Goal: Task Accomplishment & Management: Use online tool/utility

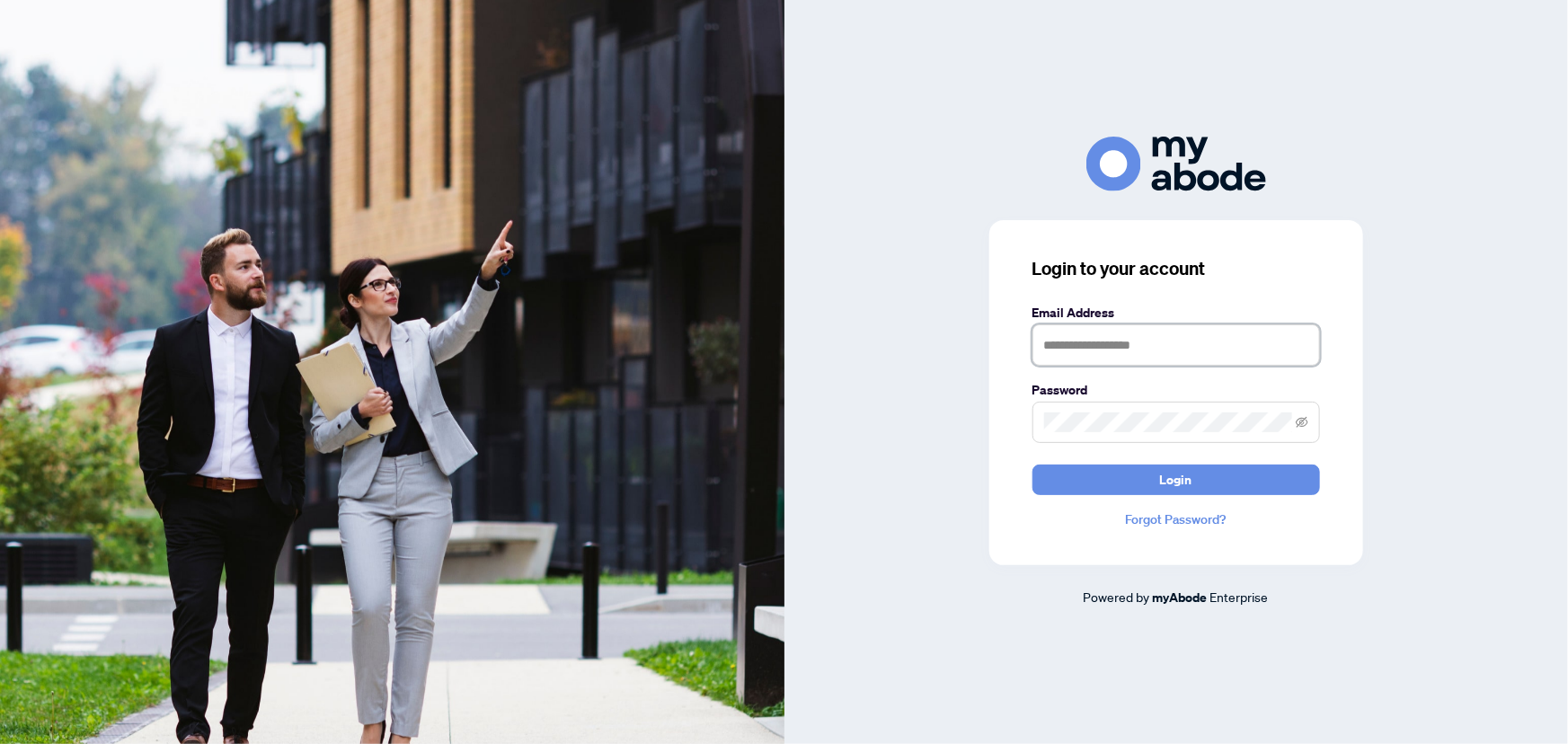
type input "**********"
click at [1199, 485] on button "Login" at bounding box center [1177, 480] width 288 height 30
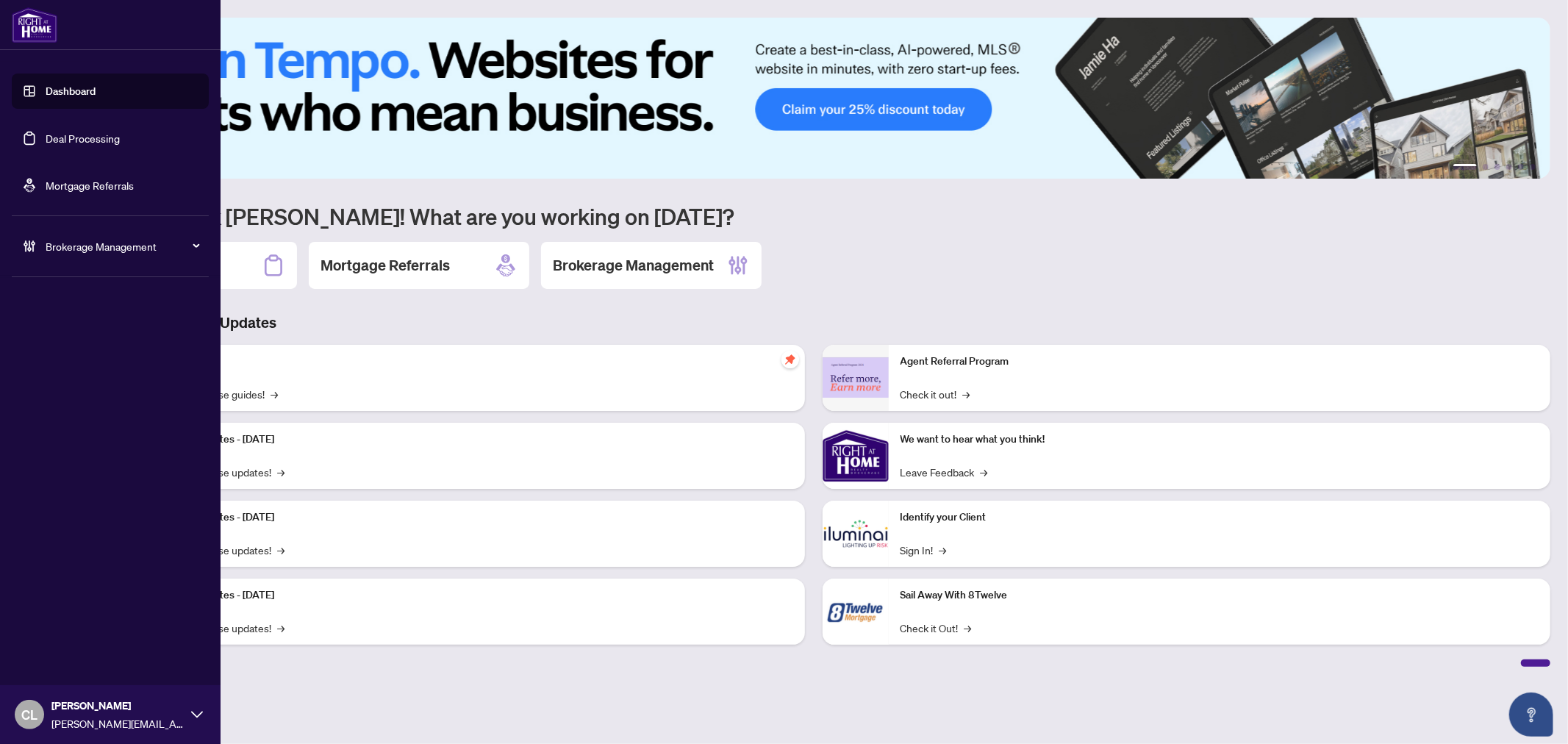
click at [71, 145] on link "Deal Processing" at bounding box center [82, 138] width 74 height 13
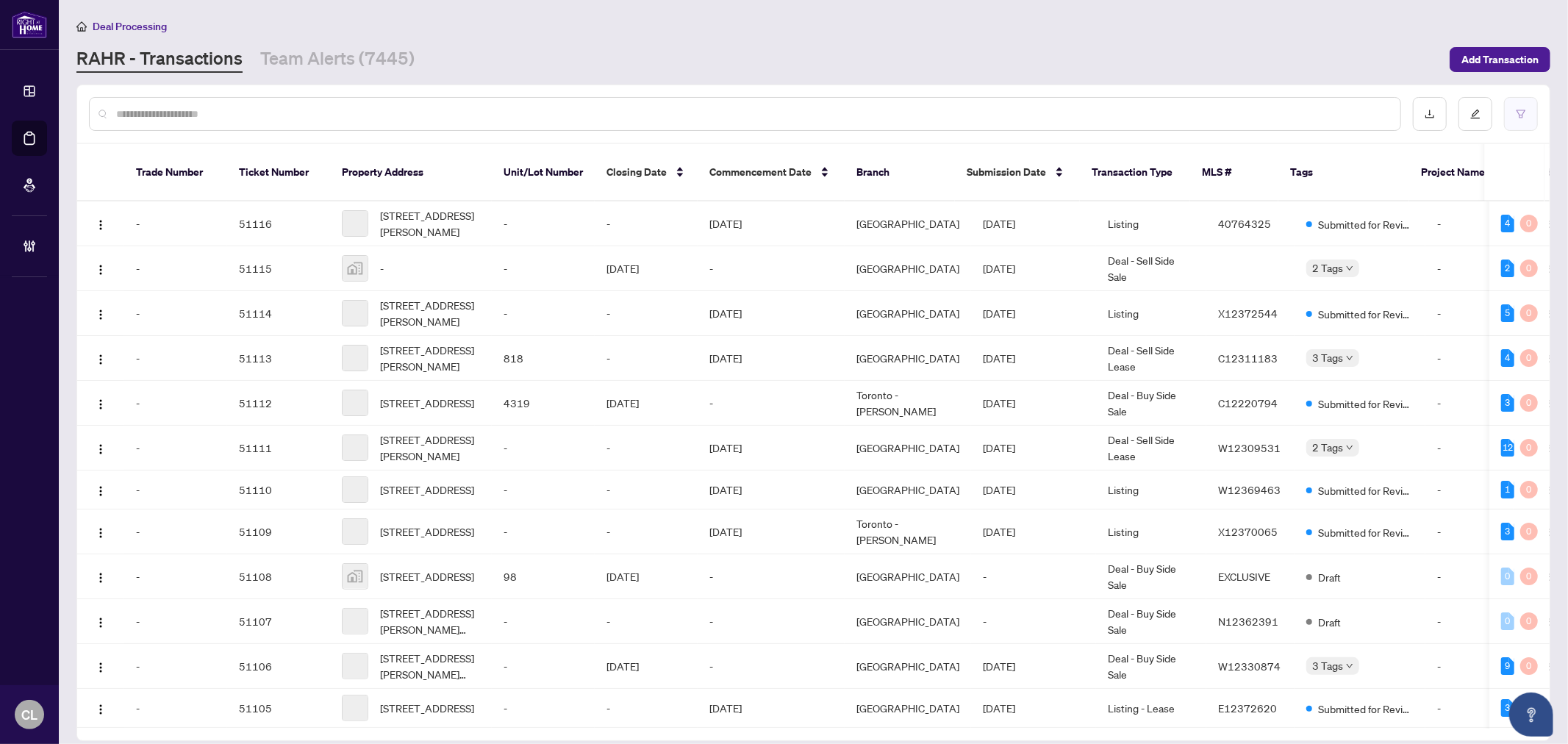
click at [1530, 123] on button "button" at bounding box center [1521, 114] width 34 height 34
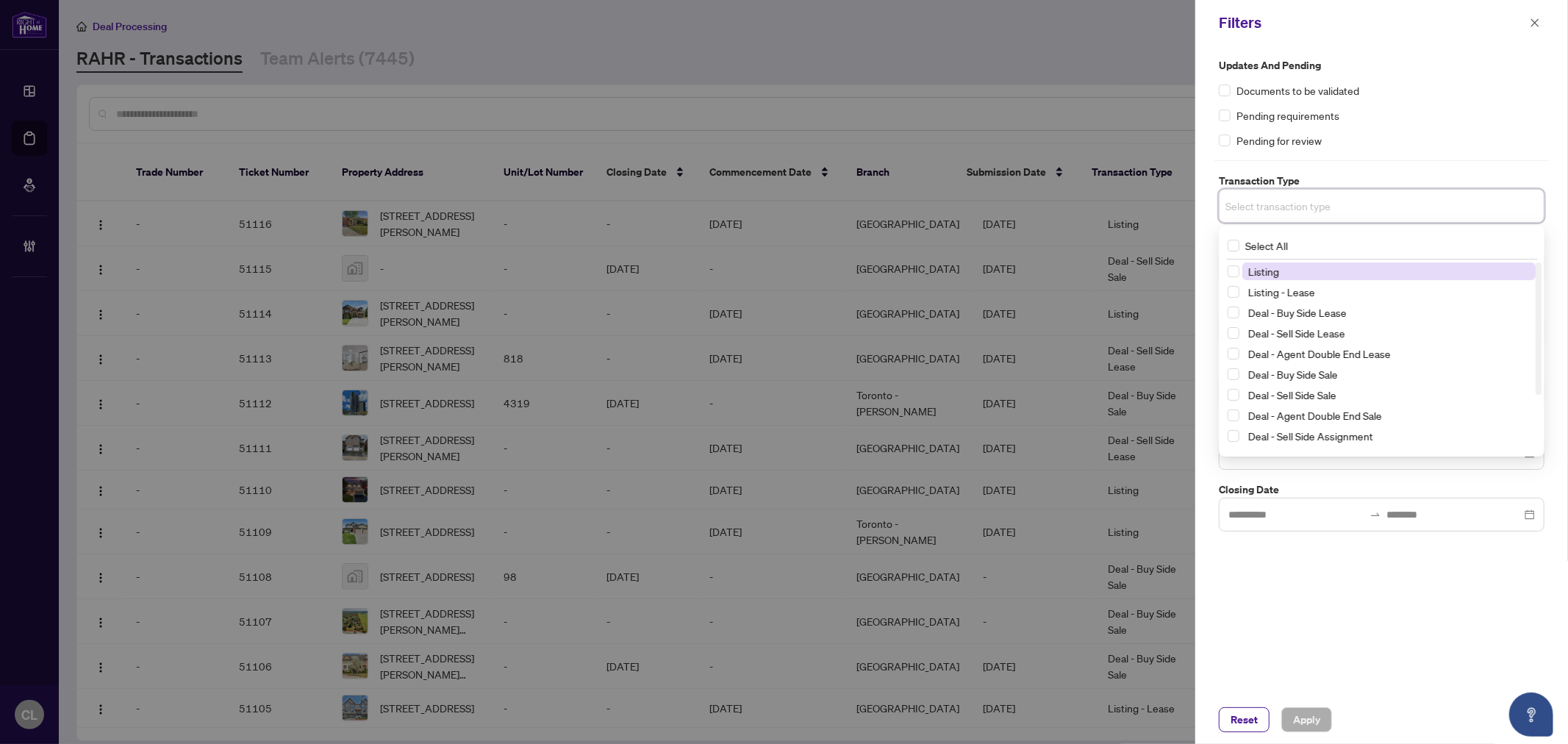
click at [1321, 205] on input "search" at bounding box center [1277, 205] width 103 height 18
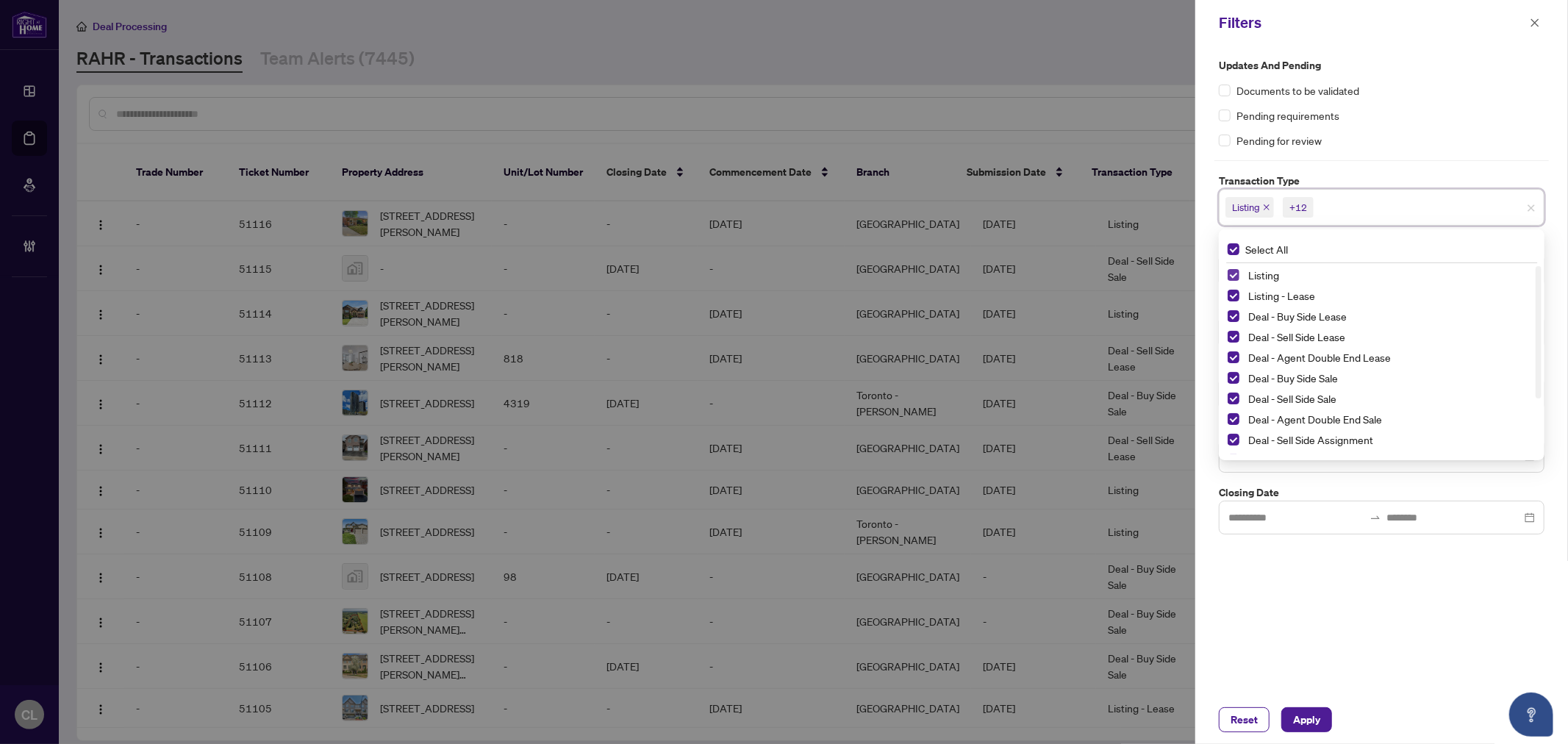
click at [1238, 274] on span "Select Listing" at bounding box center [1233, 275] width 12 height 12
click at [1238, 292] on span "Select Listing - Lease" at bounding box center [1233, 295] width 12 height 12
drag, startPoint x: 1540, startPoint y: 285, endPoint x: 1544, endPoint y: 398, distance: 113.1
click at [1544, 398] on div "Select All Deal - Sell Side Lease Deal - Agent Double End Lease Deal - Buy Side…" at bounding box center [1381, 345] width 325 height 231
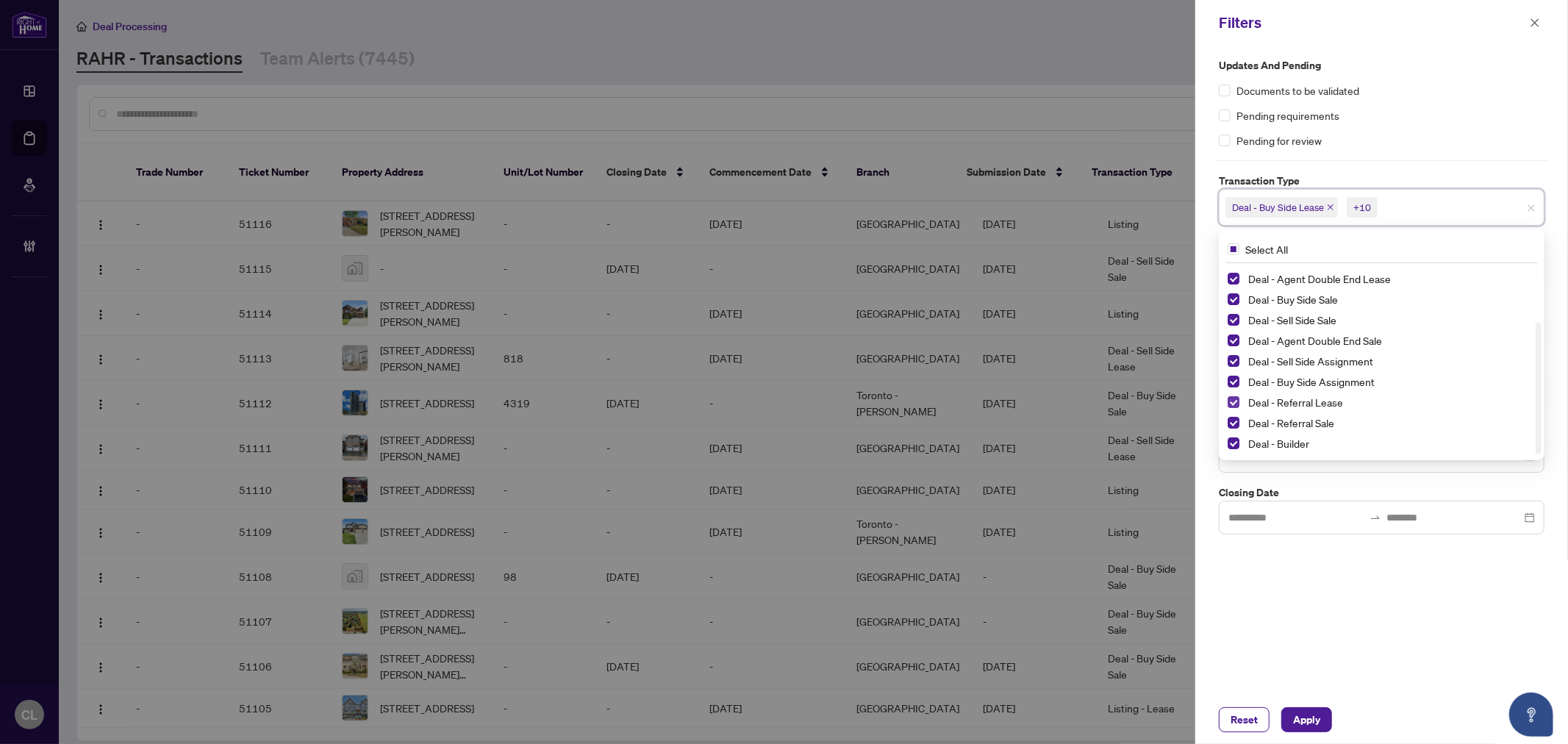
click at [1233, 402] on span "Select Deal - Referral Lease" at bounding box center [1233, 402] width 12 height 12
drag, startPoint x: 1229, startPoint y: 424, endPoint x: 1238, endPoint y: 435, distance: 14.2
click at [1230, 424] on span "Select Deal - Referral Sale" at bounding box center [1233, 422] width 12 height 12
click at [1236, 438] on span "Select Deal - Builder" at bounding box center [1233, 442] width 12 height 12
click at [1152, 185] on div at bounding box center [784, 372] width 1568 height 744
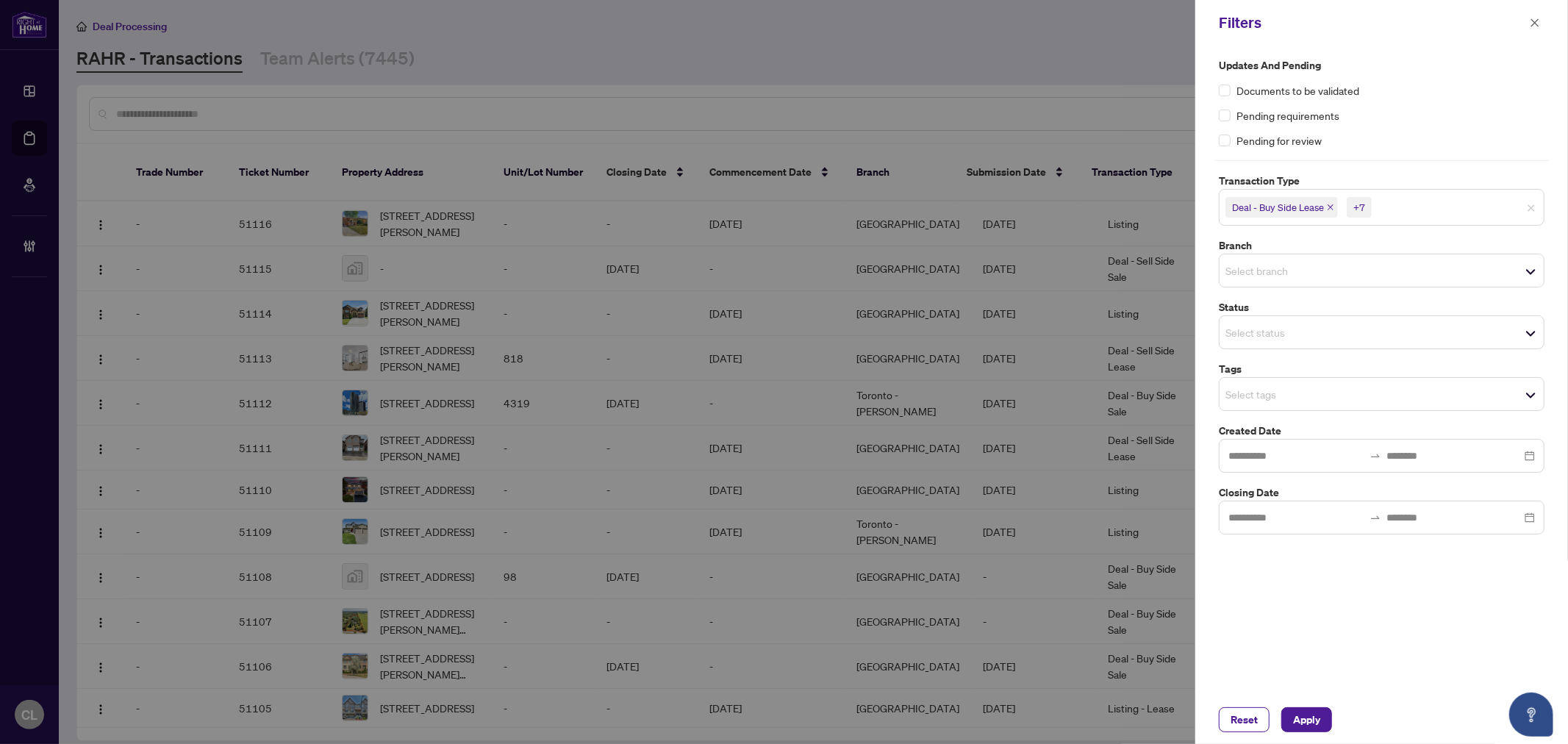
click at [1237, 273] on input "search" at bounding box center [1277, 270] width 103 height 18
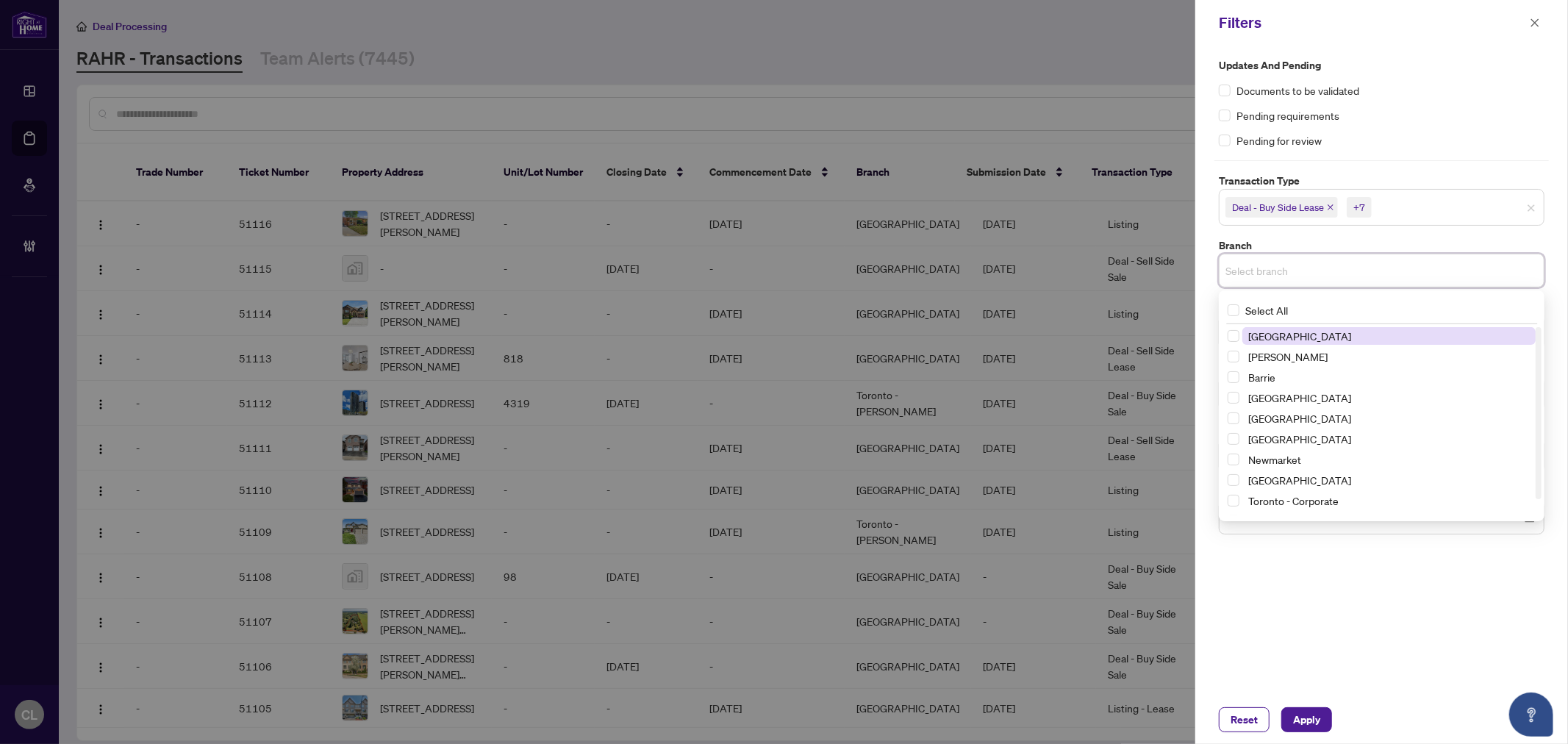
scroll to position [0, 0]
click at [1236, 335] on span "Select Richmond Hill" at bounding box center [1233, 335] width 12 height 12
click at [1236, 362] on span "Select Vaughan" at bounding box center [1233, 360] width 12 height 12
click at [1233, 379] on span "Select Barrie" at bounding box center [1233, 380] width 12 height 12
click at [1232, 458] on span "Select Newmarket" at bounding box center [1233, 462] width 12 height 12
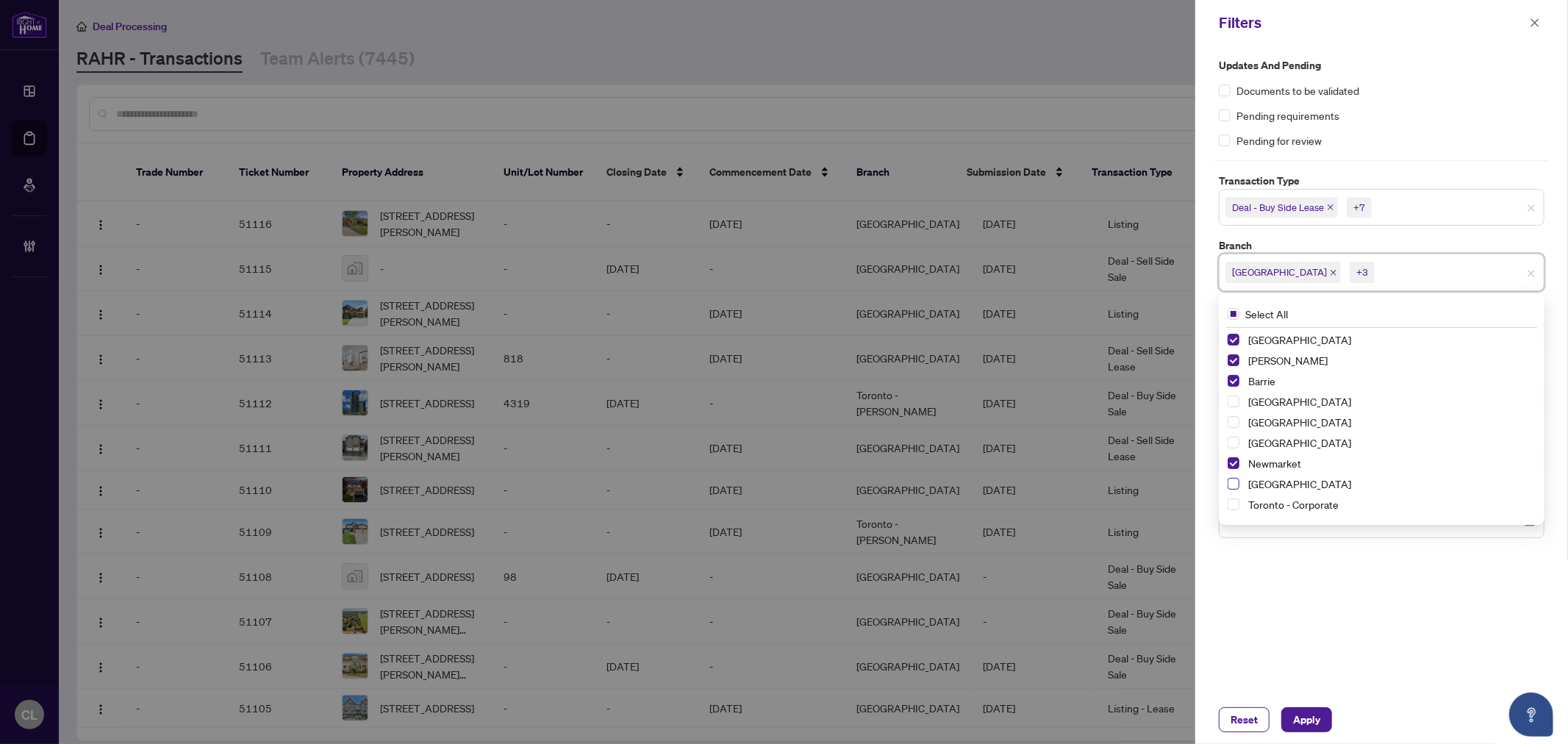
click at [1231, 484] on span "Select Ottawa" at bounding box center [1233, 483] width 12 height 12
click at [1231, 422] on span "Select Durham" at bounding box center [1233, 422] width 12 height 12
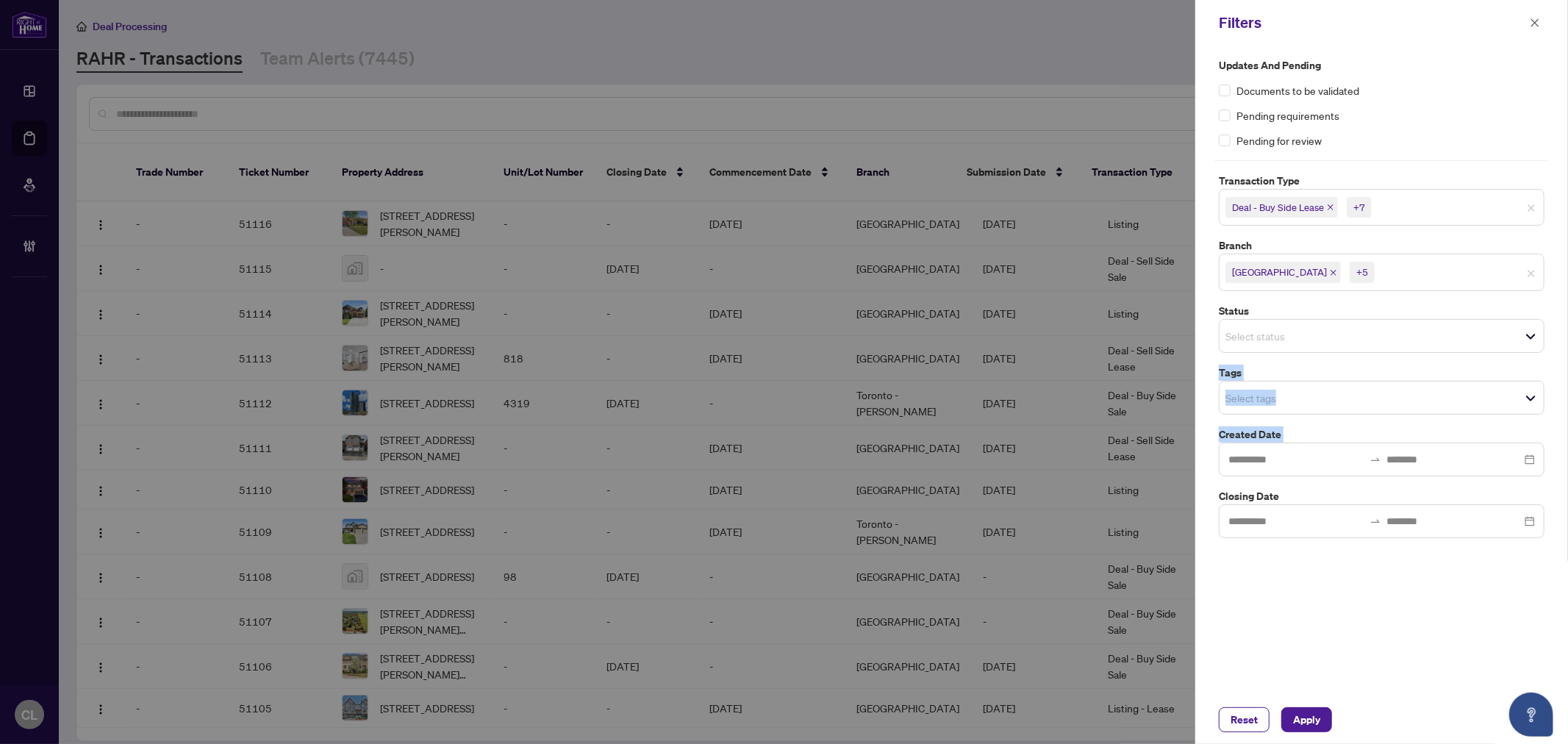
drag, startPoint x: 1567, startPoint y: 364, endPoint x: 1567, endPoint y: 443, distance: 79.0
click at [1567, 443] on div "Updates and Pending Documents to be validated Pending requirements Pending for …" at bounding box center [1382, 370] width 372 height 650
click at [1309, 347] on div "Select status" at bounding box center [1381, 336] width 325 height 34
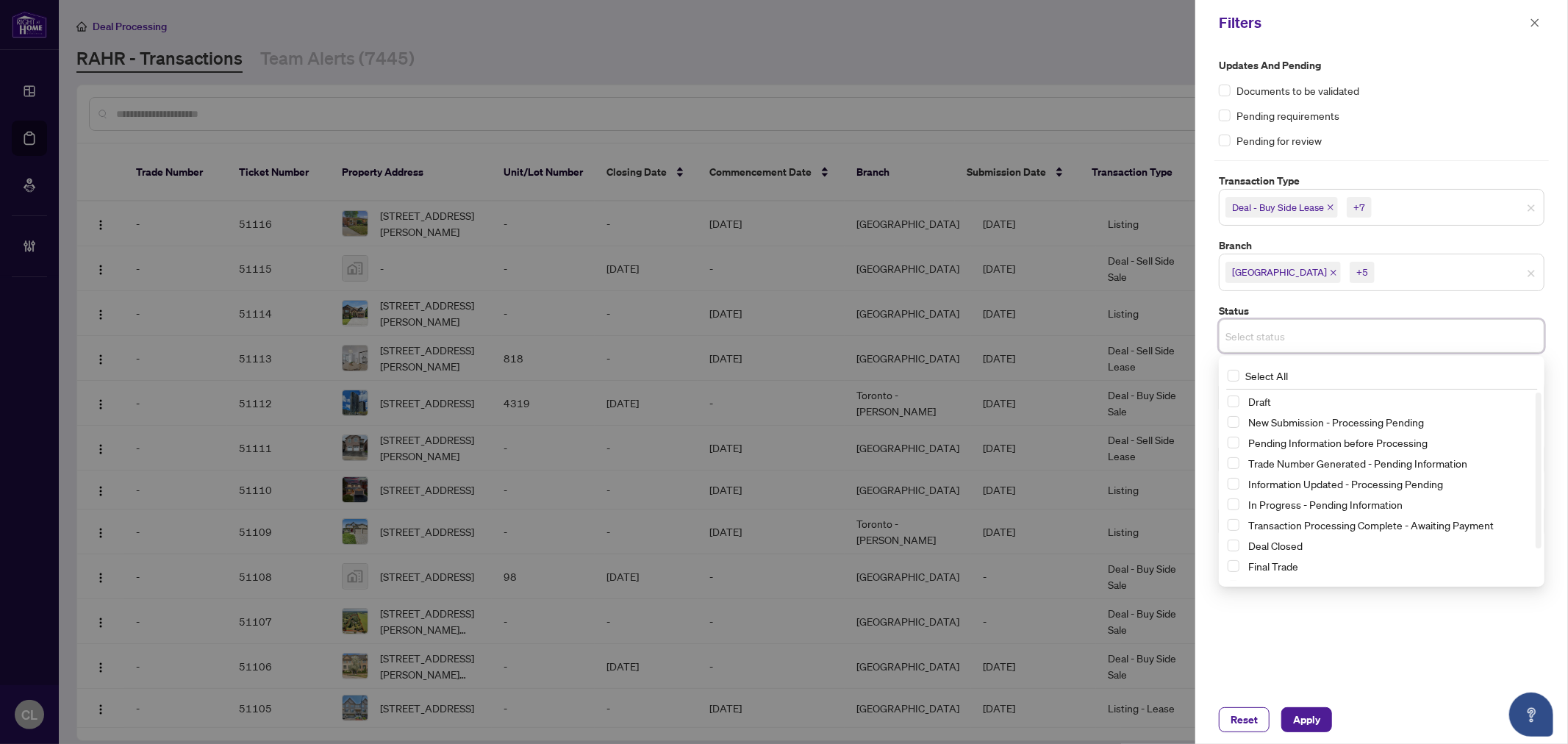
click at [1561, 304] on div "Updates and Pending Documents to be validated Pending requirements Pending for …" at bounding box center [1382, 370] width 372 height 650
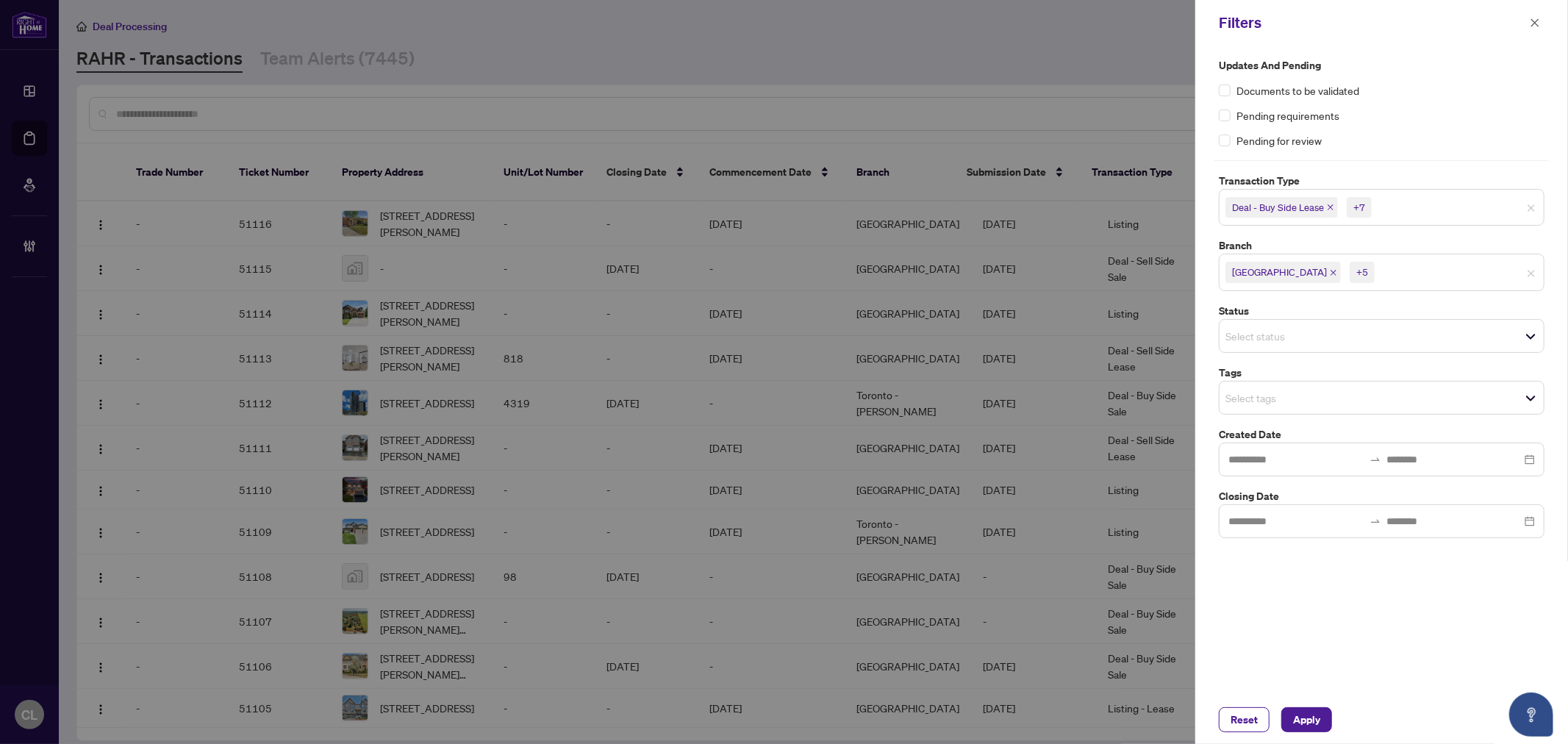
click at [1328, 406] on input "search" at bounding box center [1277, 397] width 103 height 18
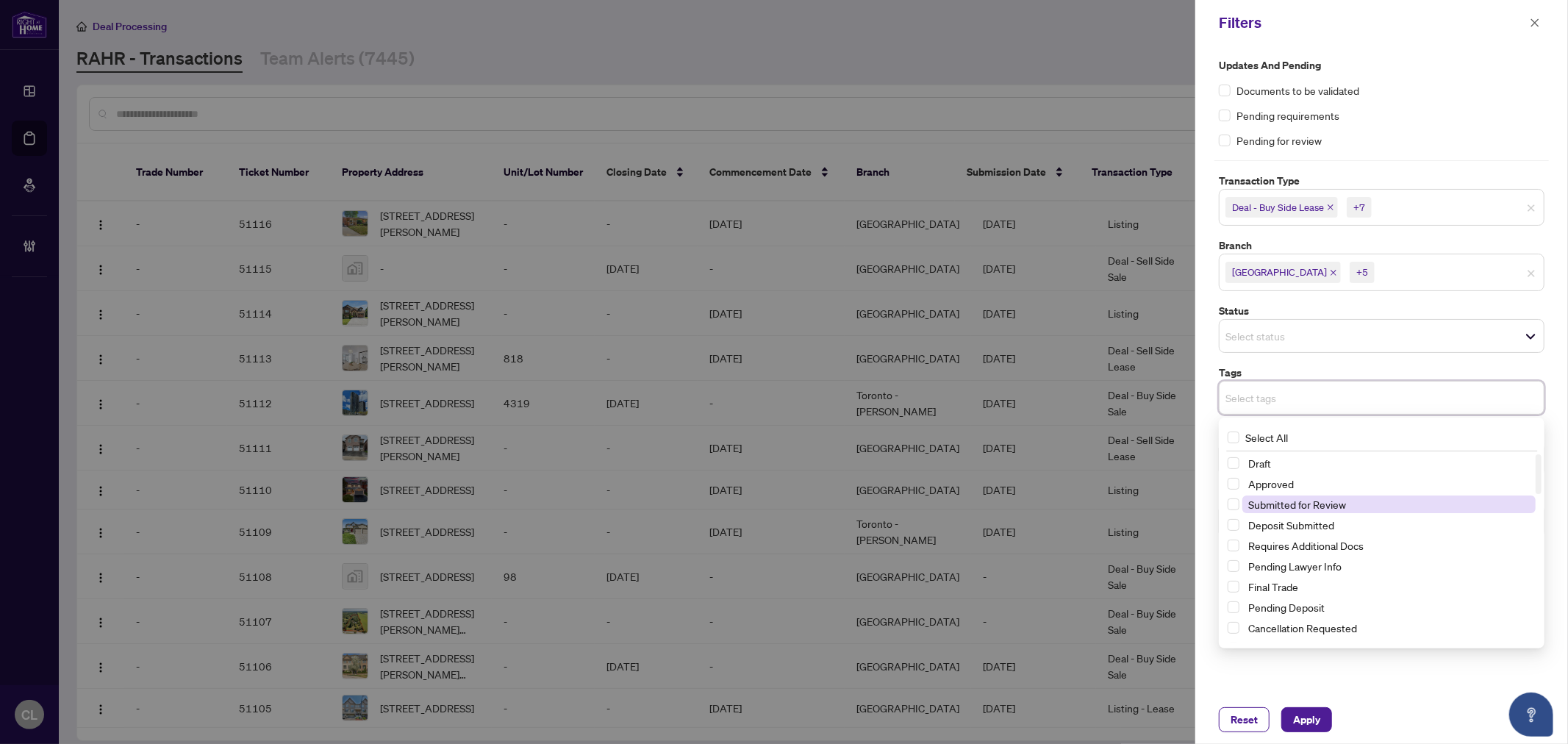
click at [1356, 499] on span "Submitted for Review" at bounding box center [1389, 504] width 293 height 18
click at [1314, 711] on span "Apply" at bounding box center [1306, 719] width 27 height 24
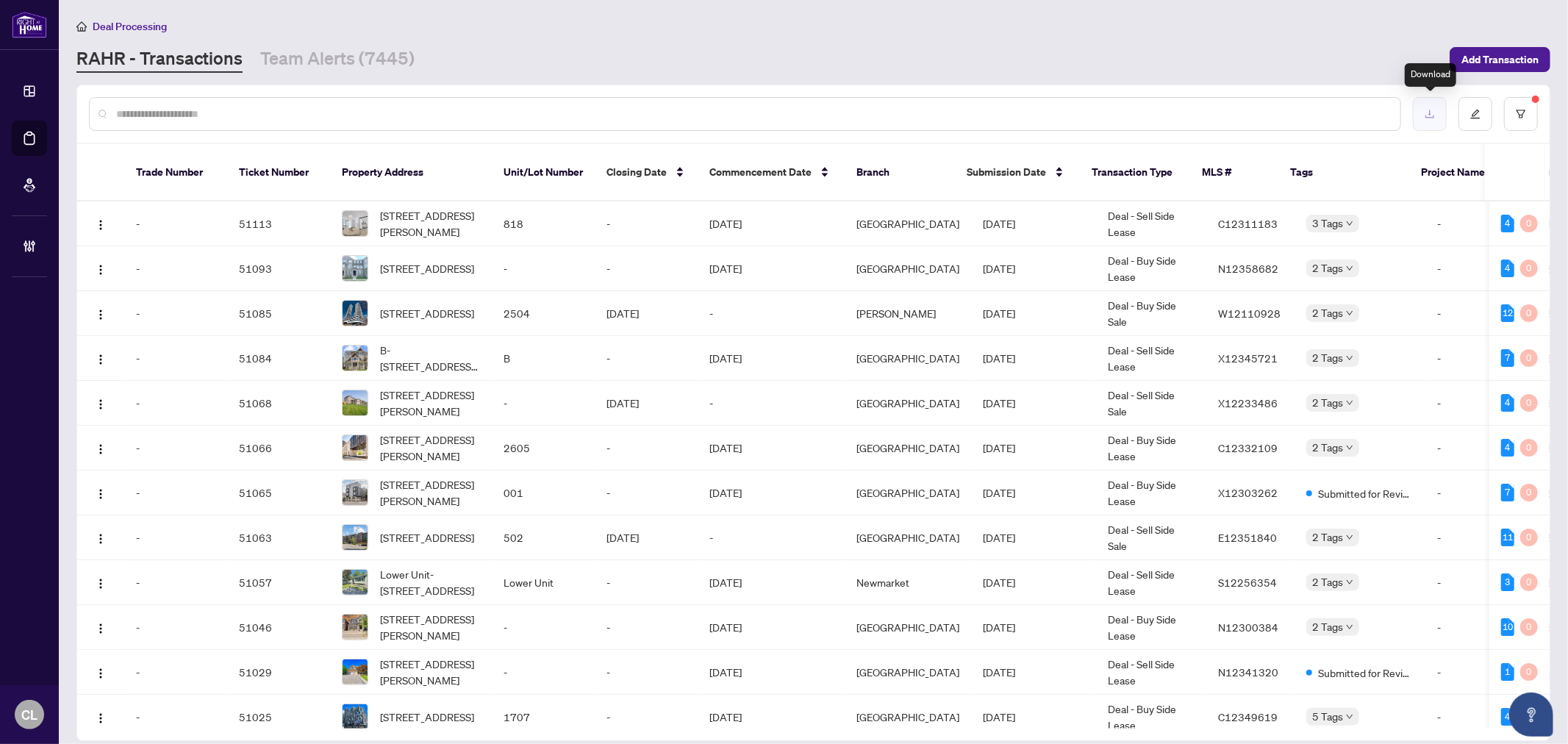
click at [1426, 112] on icon "download" at bounding box center [1430, 113] width 10 height 10
